Goal: Information Seeking & Learning: Learn about a topic

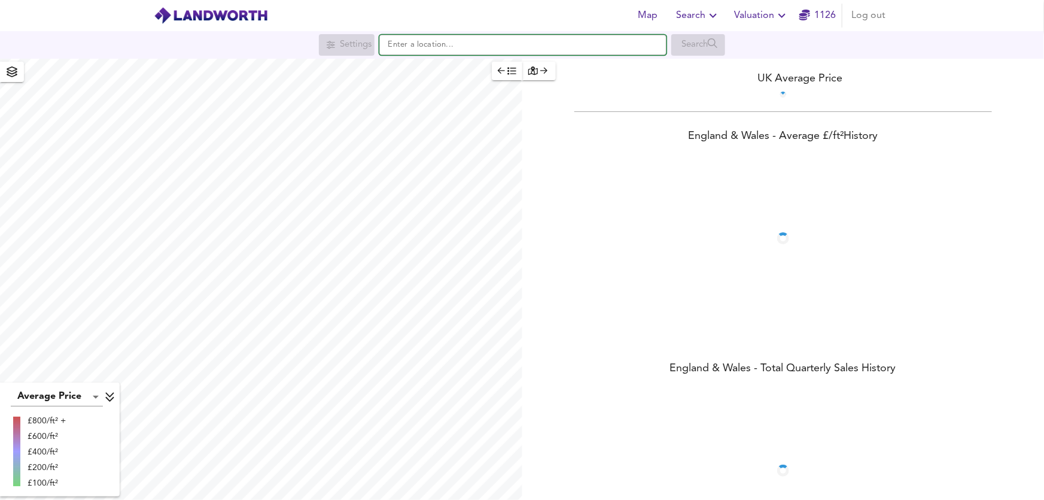
click at [413, 50] on input "text" at bounding box center [522, 45] width 287 height 20
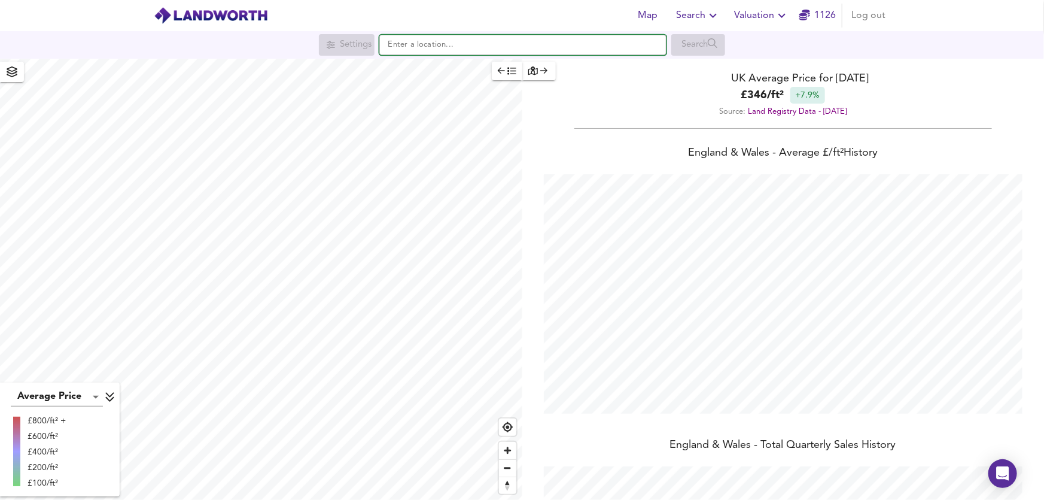
scroll to position [500, 1044]
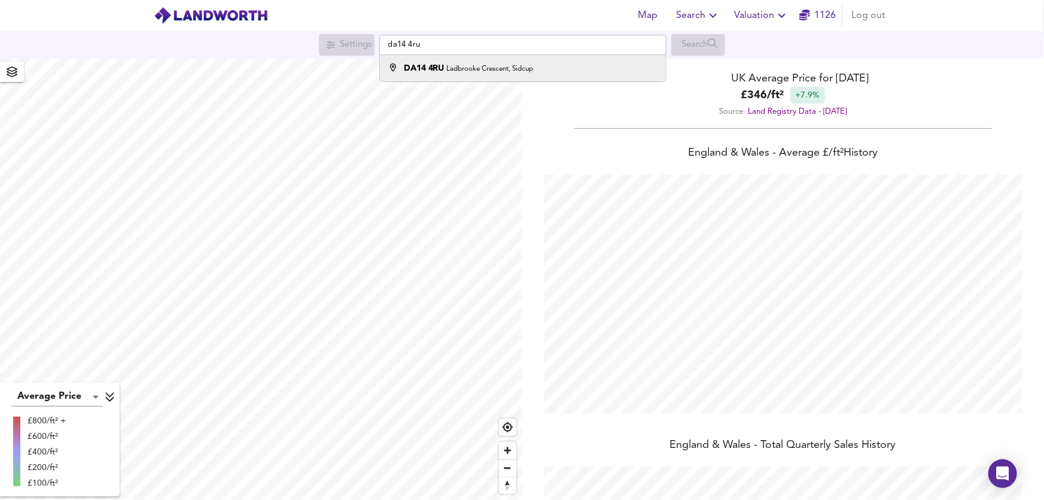
click at [429, 71] on strong "DA14 4RU" at bounding box center [424, 68] width 41 height 8
type input "[STREET_ADDRESS]"
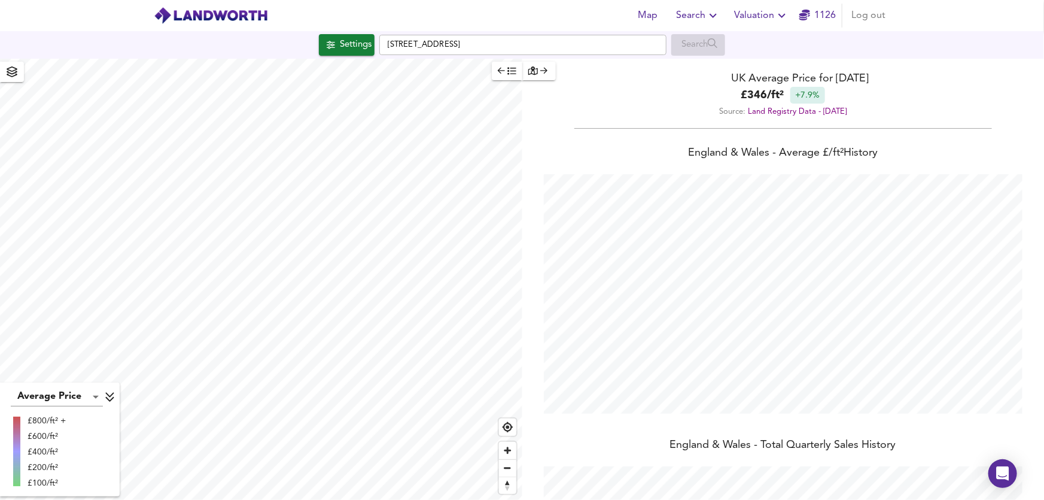
checkbox input "false"
checkbox input "true"
